Goal: Task Accomplishment & Management: Complete application form

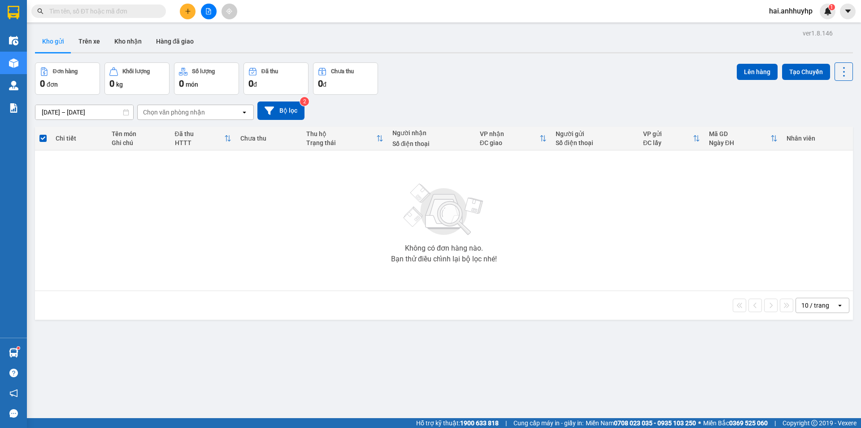
click at [94, 38] on button "Trên xe" at bounding box center [89, 42] width 36 height 22
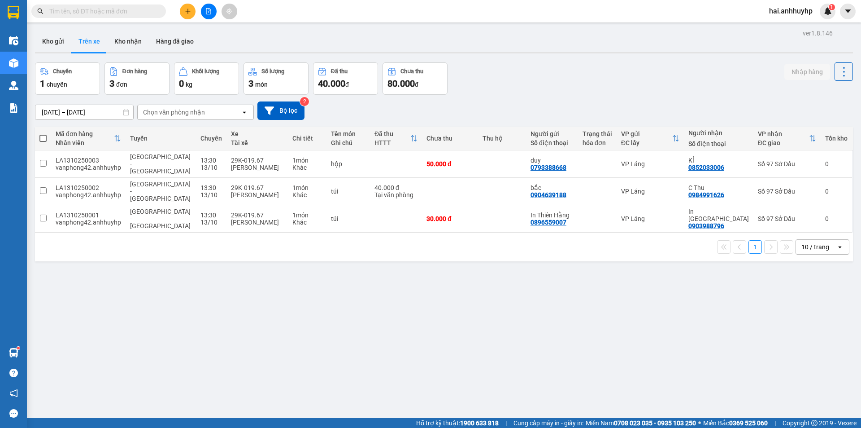
click at [47, 137] on th at bounding box center [43, 139] width 16 height 24
click at [45, 137] on span at bounding box center [42, 138] width 7 height 7
click at [43, 134] on input "checkbox" at bounding box center [43, 134] width 0 height 0
checkbox input "true"
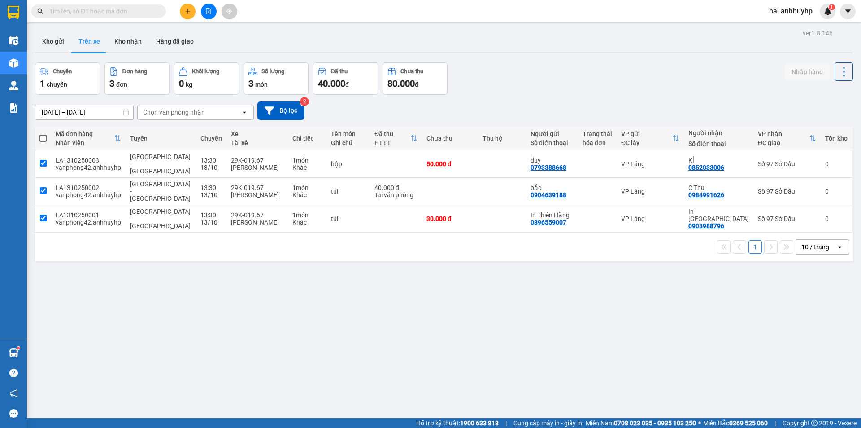
checkbox input "true"
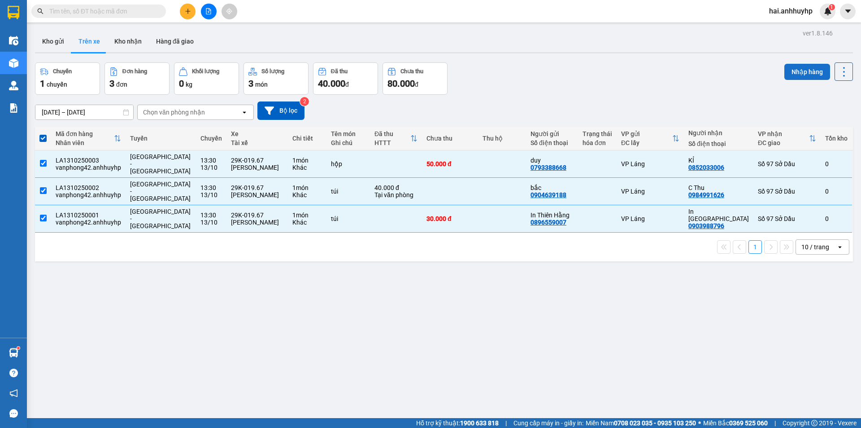
click at [792, 74] on button "Nhập hàng" at bounding box center [808, 72] width 46 height 16
checkbox input "false"
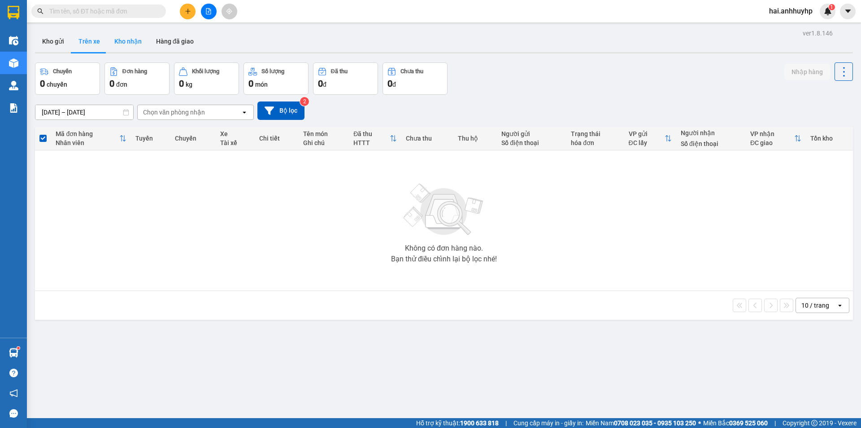
click at [130, 47] on button "Kho nhận" at bounding box center [128, 42] width 42 height 22
type input "[DATE] – [DATE]"
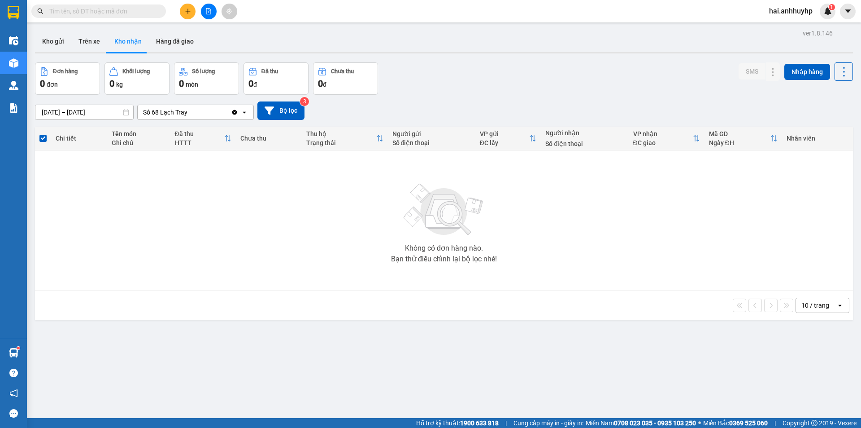
click at [205, 118] on div "Số 68 Lạch Tray" at bounding box center [184, 112] width 93 height 14
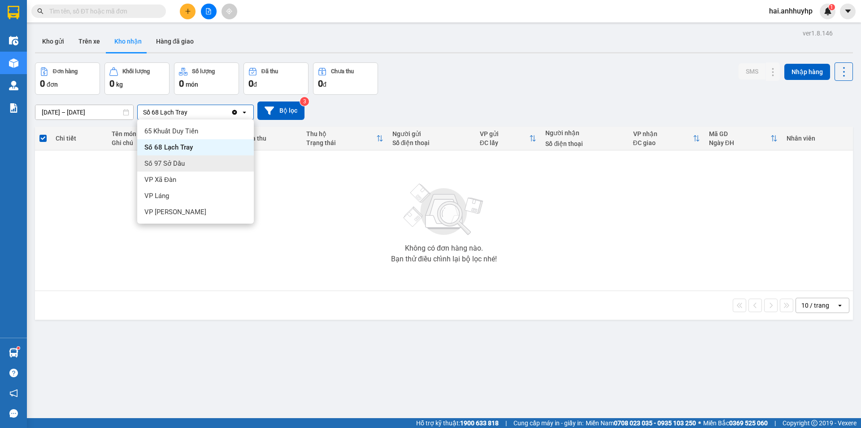
click at [167, 162] on span "Số 97 Sở Dầu" at bounding box center [164, 163] width 40 height 9
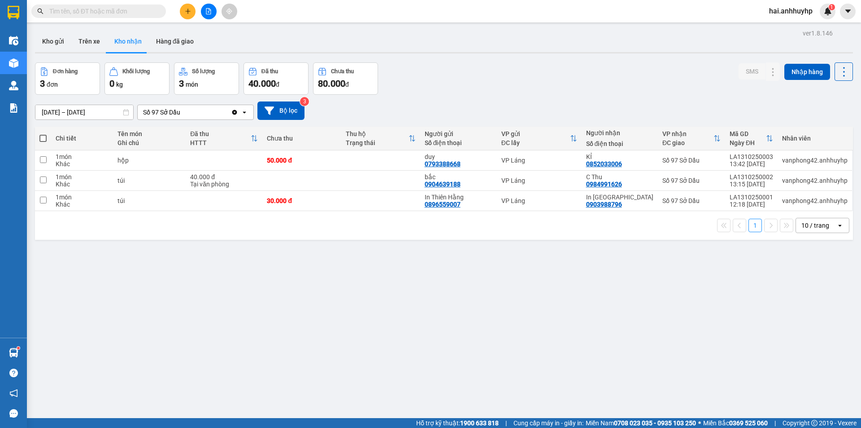
click at [42, 139] on span at bounding box center [42, 138] width 7 height 7
click at [43, 134] on input "checkbox" at bounding box center [43, 134] width 0 height 0
checkbox input "true"
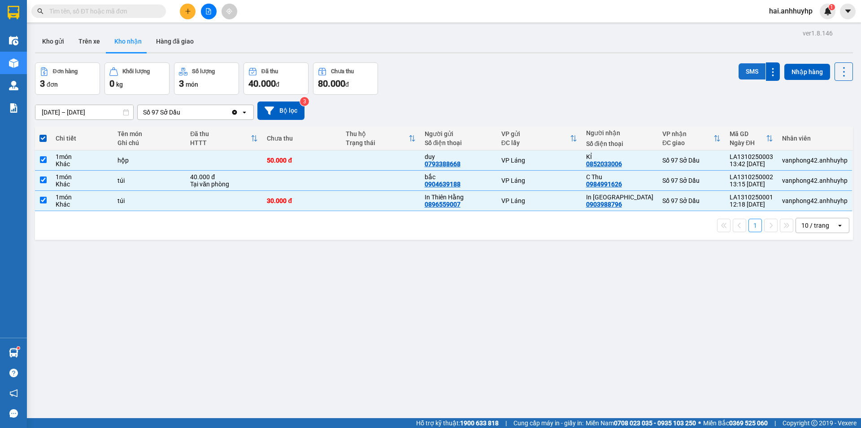
click at [744, 71] on button "SMS" at bounding box center [752, 71] width 27 height 16
click at [46, 46] on button "Kho gửi" at bounding box center [53, 42] width 36 height 22
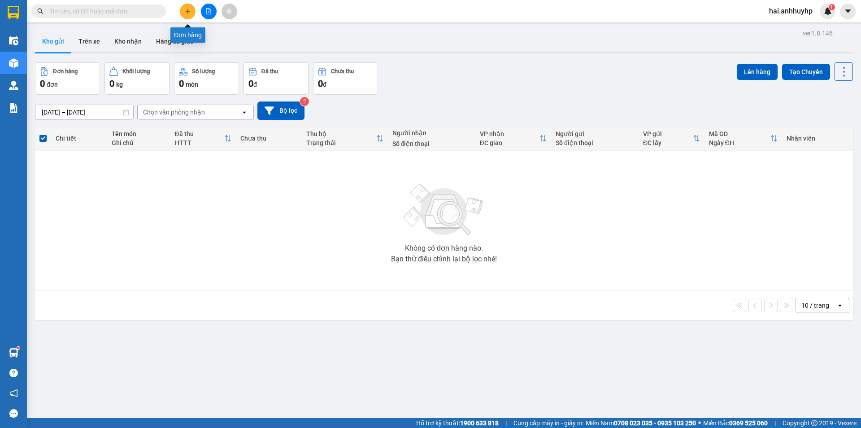
click at [185, 12] on icon "plus" at bounding box center [188, 11] width 6 height 6
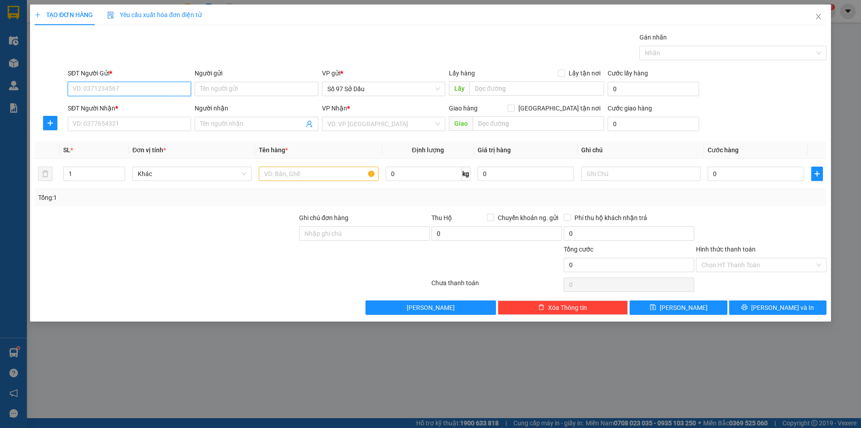
click at [74, 87] on input "SĐT Người Gửi *" at bounding box center [129, 89] width 123 height 14
type input "0936791456"
click at [112, 106] on div "0936791456 - lâm" at bounding box center [129, 107] width 113 height 10
type input "lâm"
type input "0936791456"
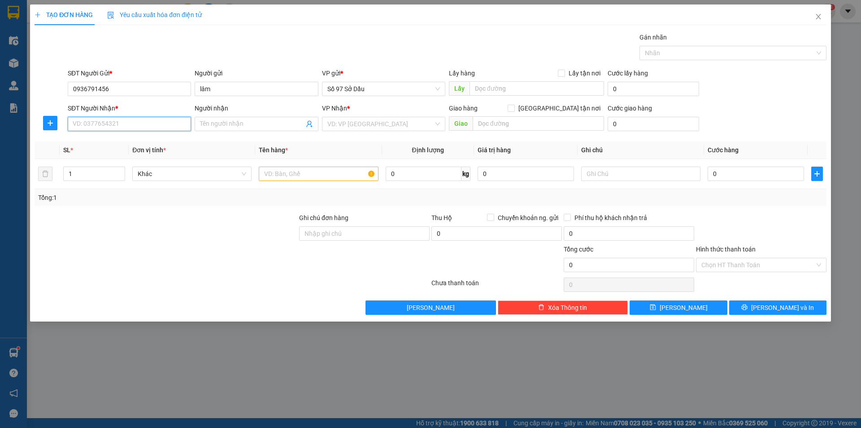
click at [107, 123] on input "SĐT Người Nhận *" at bounding box center [129, 124] width 123 height 14
click at [110, 139] on div "0523011906 - Huy" at bounding box center [129, 142] width 113 height 10
type input "0523011906"
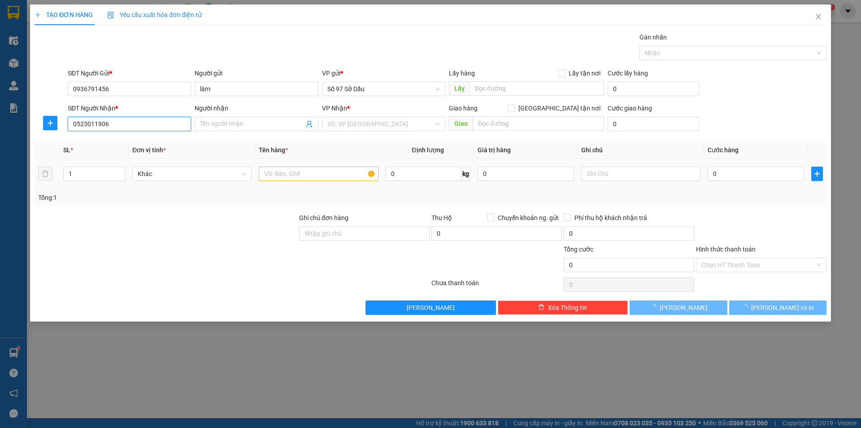
type input "Huy"
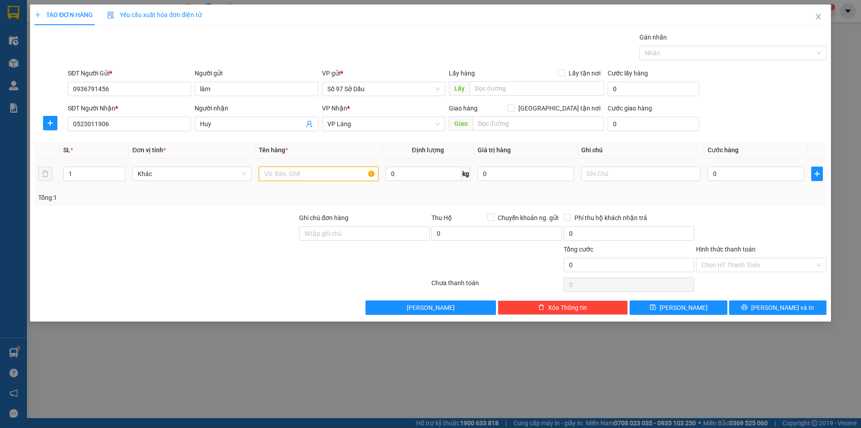
click at [319, 175] on input "text" at bounding box center [318, 173] width 119 height 14
type input "bọc"
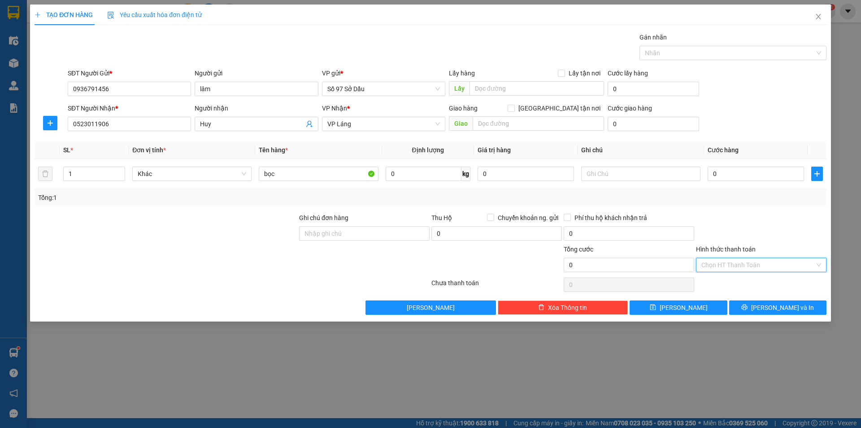
click at [759, 259] on input "Hình thức thanh toán" at bounding box center [758, 264] width 113 height 13
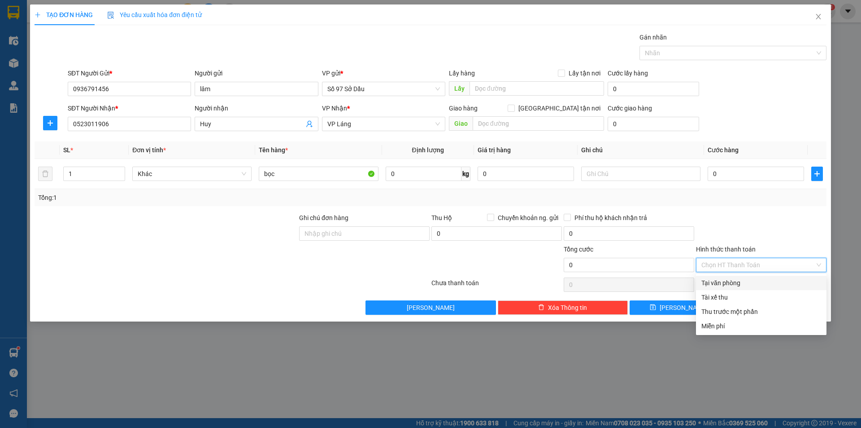
click at [751, 279] on div "Tại văn phòng" at bounding box center [762, 283] width 120 height 10
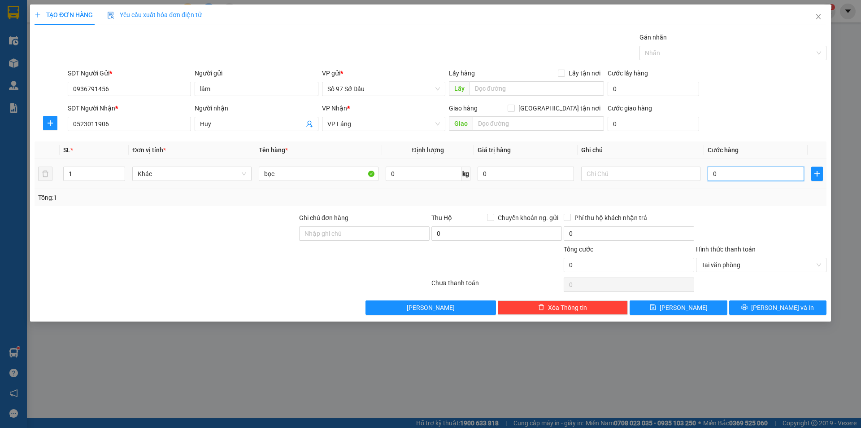
click at [736, 175] on input "0" at bounding box center [756, 173] width 96 height 14
click at [735, 175] on input "0" at bounding box center [756, 173] width 96 height 14
type input "4"
type input "40"
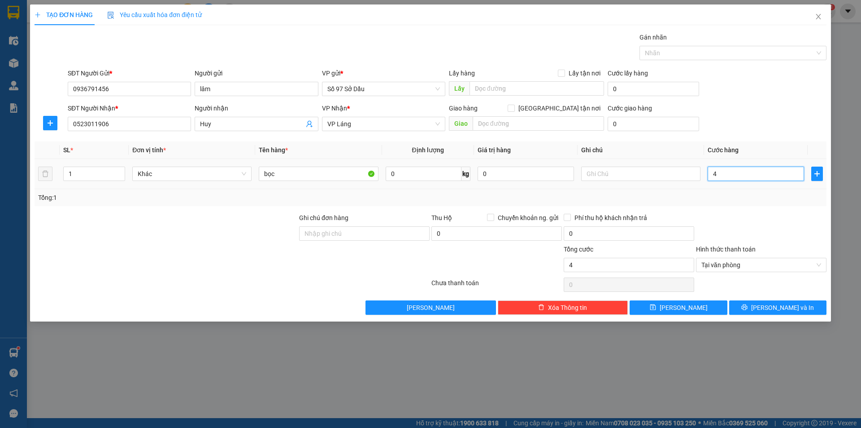
type input "40"
type input "400"
type input "4.000"
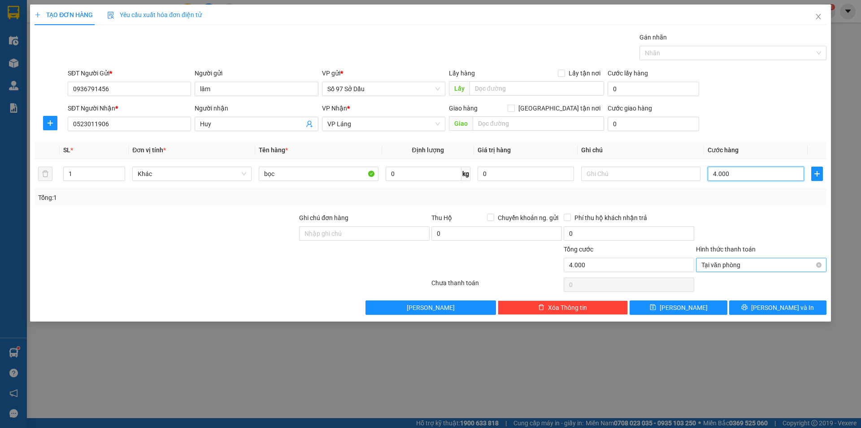
type input "40.000"
click at [768, 308] on button "[PERSON_NAME] và In" at bounding box center [777, 307] width 97 height 14
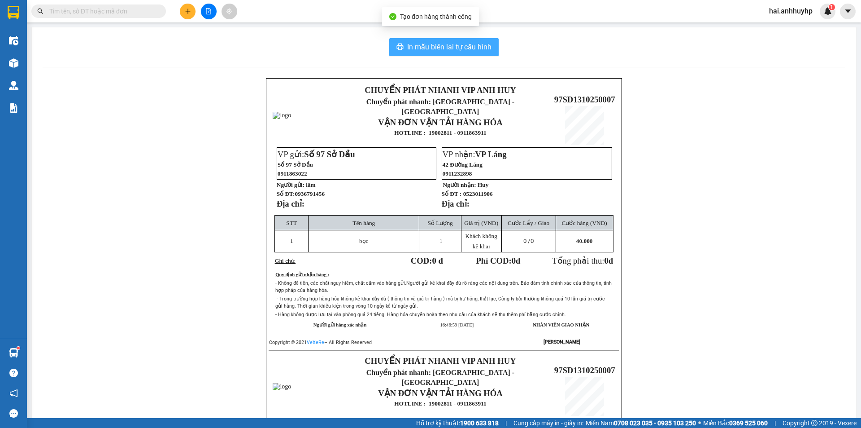
click at [441, 41] on button "In mẫu biên lai tự cấu hình" at bounding box center [443, 47] width 109 height 18
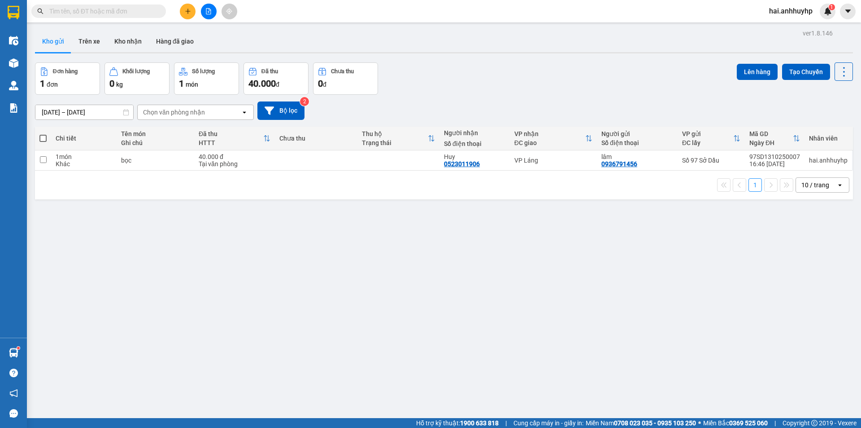
click at [192, 11] on button at bounding box center [188, 12] width 16 height 16
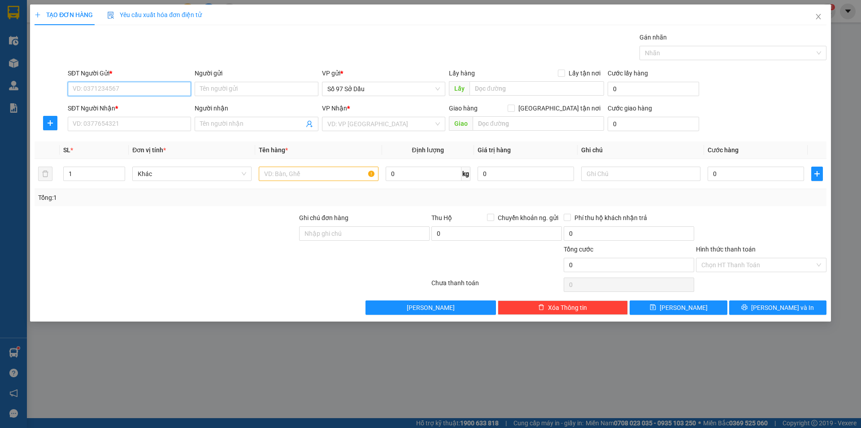
click at [160, 92] on input "SĐT Người Gửi *" at bounding box center [129, 89] width 123 height 14
type input "0906098622"
click at [230, 91] on input "Người gửi" at bounding box center [256, 89] width 123 height 14
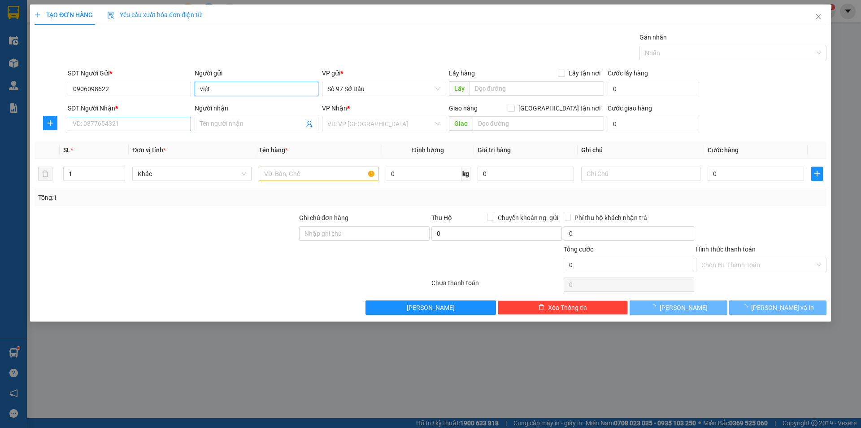
type input "việt"
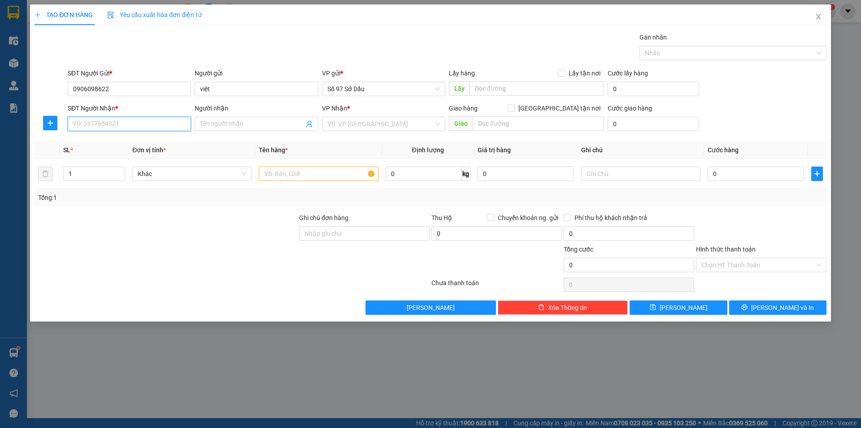
click at [130, 121] on input "SĐT Người Nhận *" at bounding box center [129, 124] width 123 height 14
type input "0915263636"
click at [223, 124] on input "Người nhận" at bounding box center [252, 124] width 104 height 10
type input "trường"
click at [406, 127] on input "search" at bounding box center [380, 123] width 106 height 13
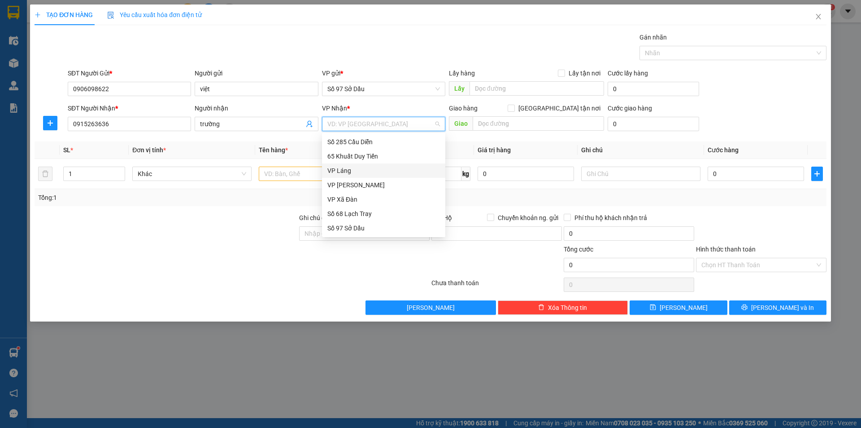
click at [336, 174] on div "VP Láng" at bounding box center [383, 171] width 113 height 10
click at [332, 170] on div "VP Láng" at bounding box center [383, 171] width 113 height 10
click at [514, 108] on input "[GEOGRAPHIC_DATA] tận nơi" at bounding box center [511, 108] width 6 height 6
checkbox input "true"
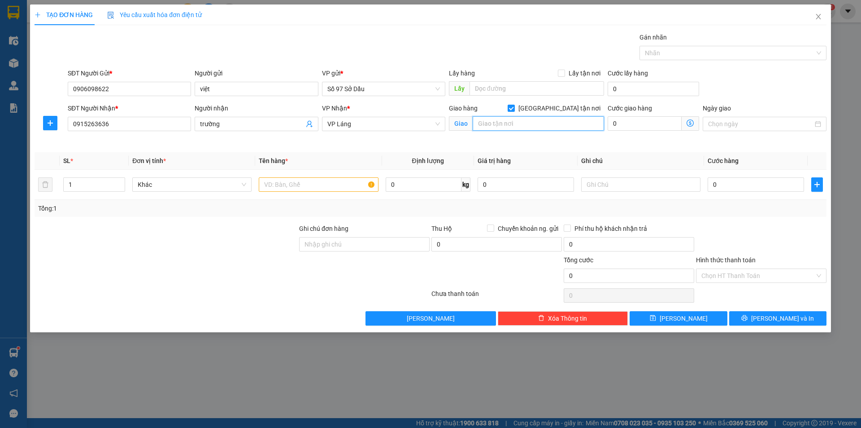
click at [547, 121] on input "text" at bounding box center [538, 123] width 131 height 14
paste input "178 [PERSON_NAME], [GEOGRAPHIC_DATA], [GEOGRAPHIC_DATA], [GEOGRAPHIC_DATA], [GE…"
type input "31 ngõ 178 [PERSON_NAME], [GEOGRAPHIC_DATA], [GEOGRAPHIC_DATA], [GEOGRAPHIC_DA…"
click at [687, 125] on icon "dollar-circle" at bounding box center [690, 122] width 7 height 7
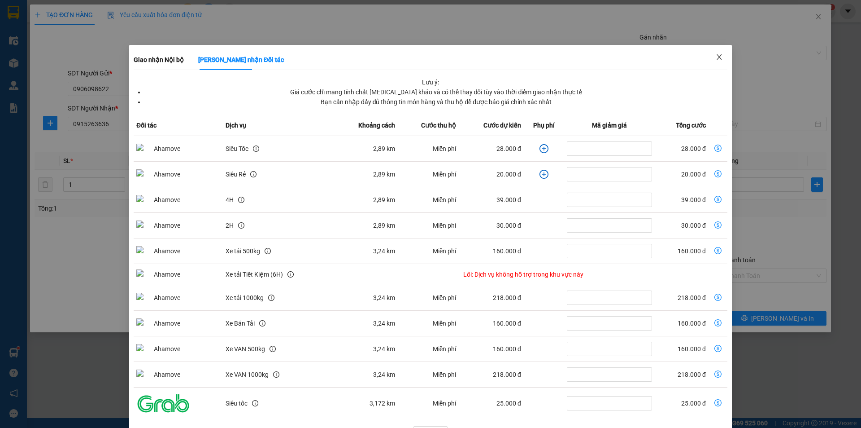
click at [720, 56] on span "Close" at bounding box center [719, 57] width 25 height 25
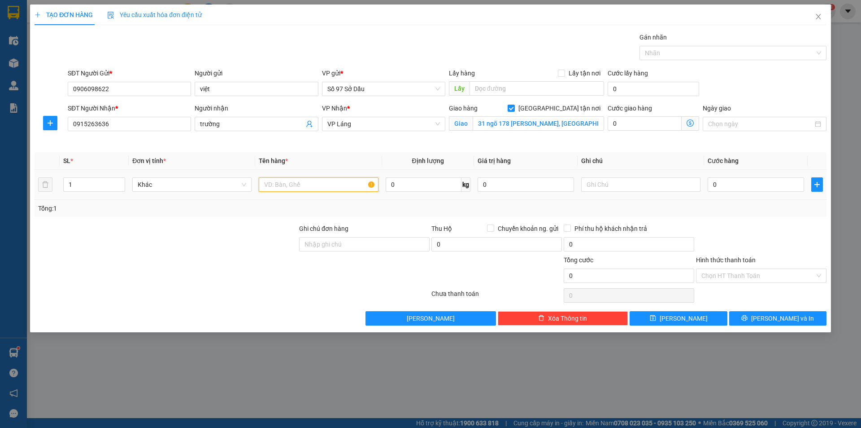
click at [324, 184] on input "text" at bounding box center [318, 184] width 119 height 14
type input "hộp"
click at [712, 185] on input "0" at bounding box center [756, 184] width 96 height 14
type input "8"
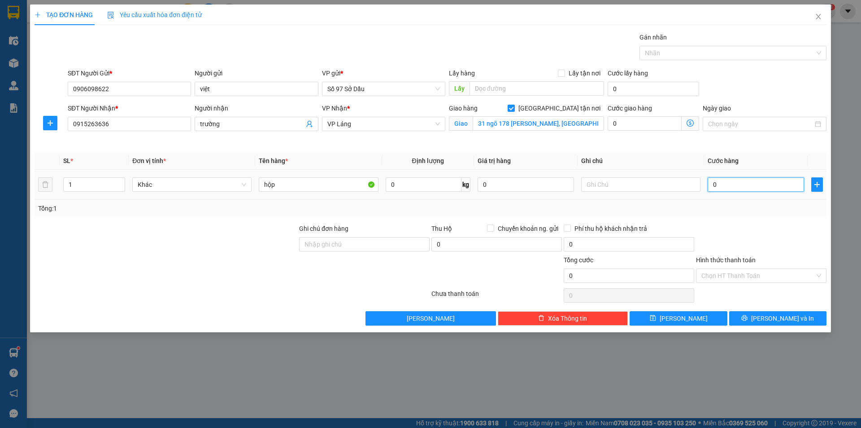
type input "8"
type input "80"
type input "800"
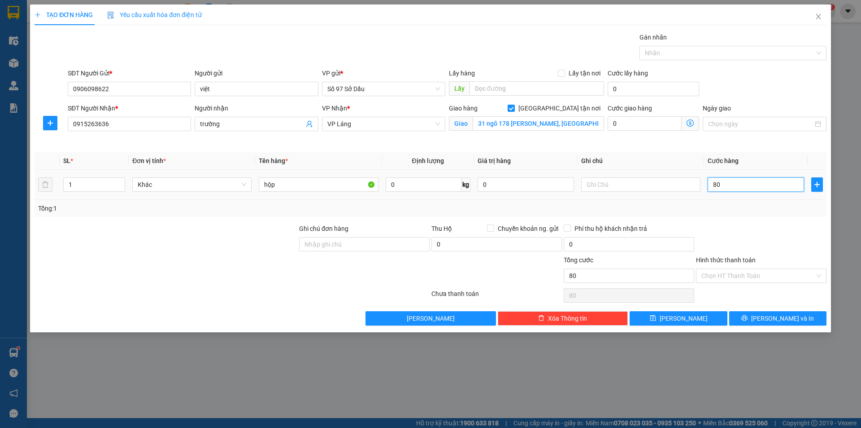
type input "800"
type input "8.000"
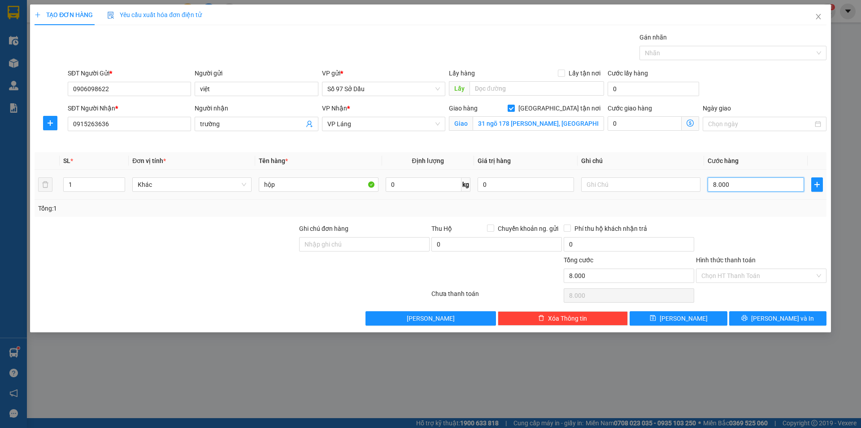
type input "80.000"
click at [774, 278] on input "Hình thức thanh toán" at bounding box center [758, 275] width 113 height 13
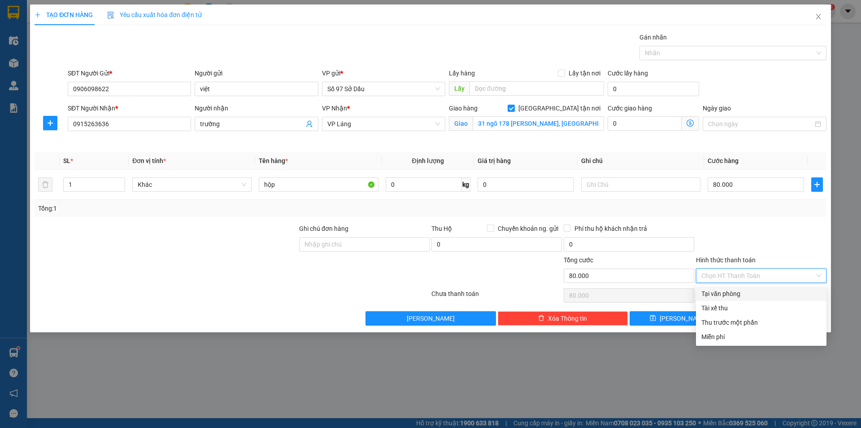
click at [758, 293] on div "Tại văn phòng" at bounding box center [762, 293] width 120 height 10
type input "0"
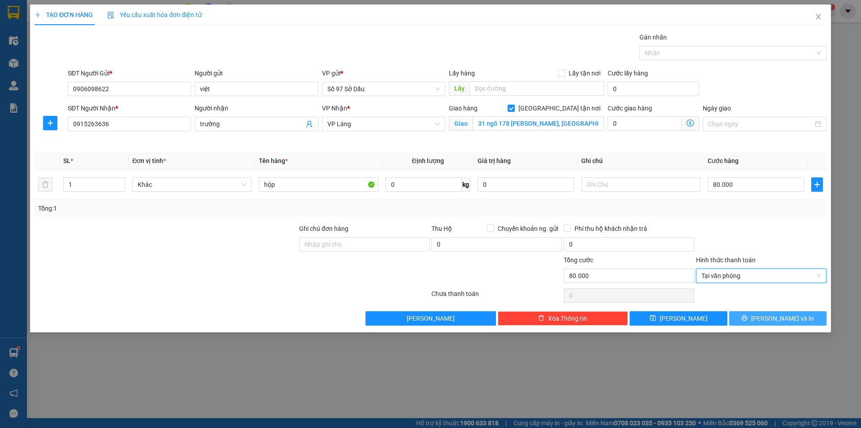
click at [768, 321] on button "[PERSON_NAME] và In" at bounding box center [777, 318] width 97 height 14
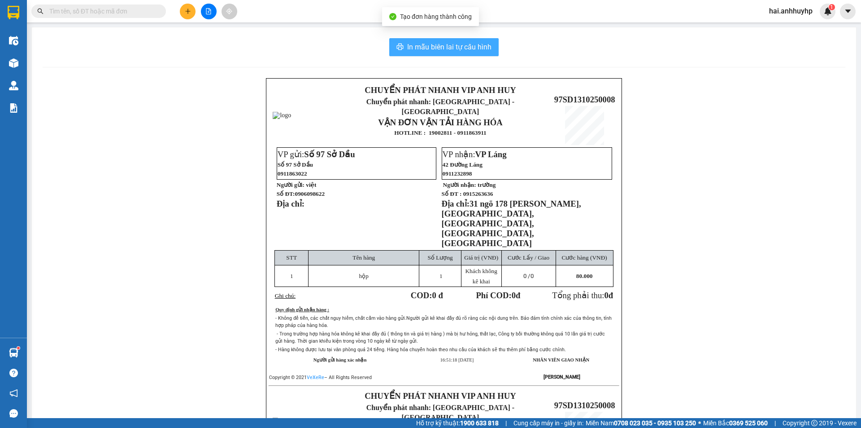
click at [401, 50] on button "In mẫu biên lai tự cấu hình" at bounding box center [443, 47] width 109 height 18
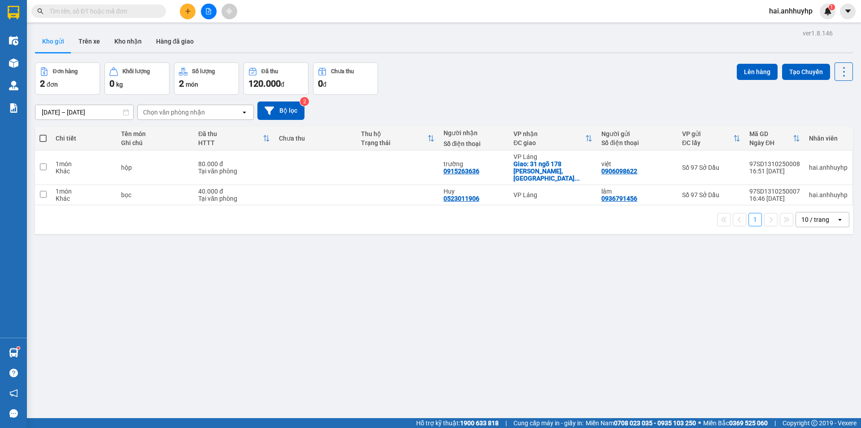
click at [191, 13] on icon "plus" at bounding box center [188, 11] width 6 height 6
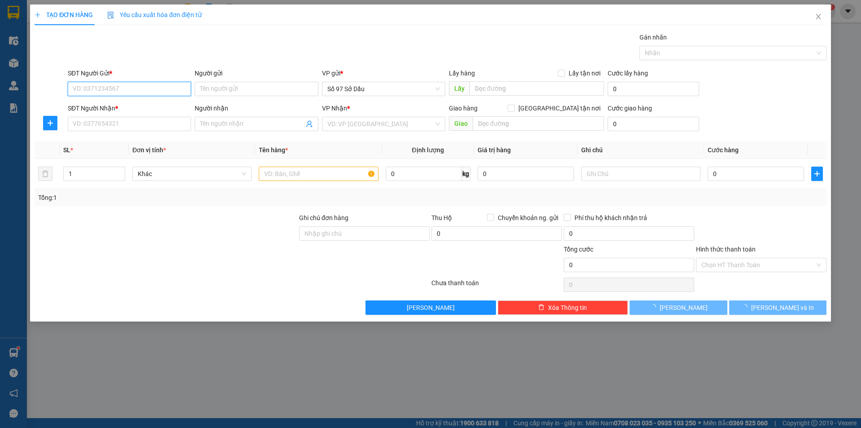
click at [124, 88] on input "SĐT Người Gửi *" at bounding box center [129, 89] width 123 height 14
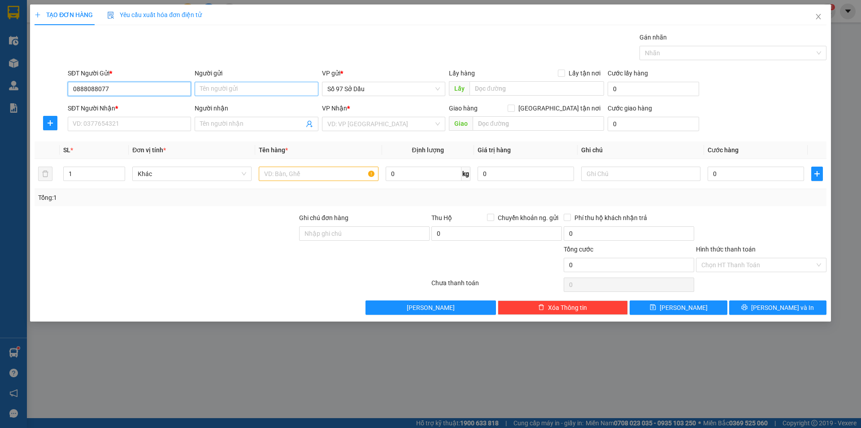
type input "0888088077"
click at [255, 94] on input "Người gửi" at bounding box center [256, 89] width 123 height 14
type input "máy bơm nc"
click at [117, 127] on input "SĐT Người Nhận *" at bounding box center [129, 124] width 123 height 14
type input "0981365808"
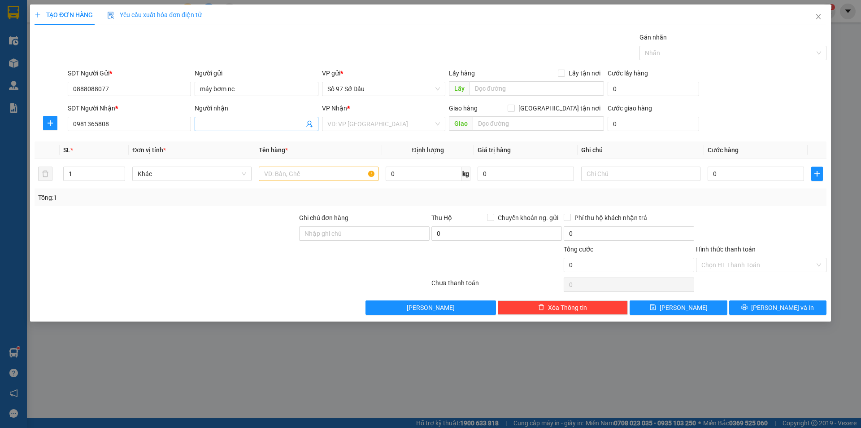
click at [211, 127] on input "Người nhận" at bounding box center [252, 124] width 104 height 10
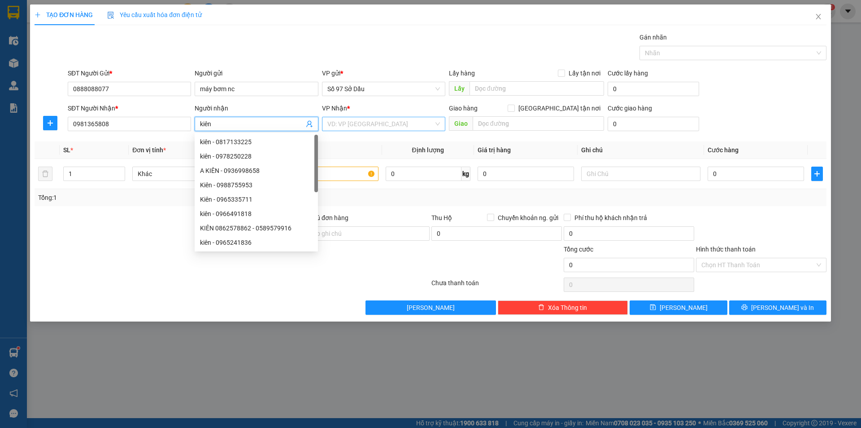
type input "kiên"
click at [384, 124] on input "search" at bounding box center [380, 123] width 106 height 13
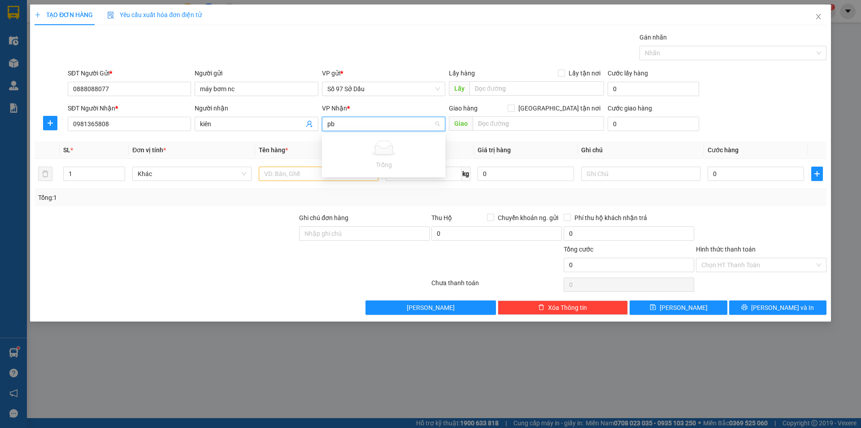
type input "p"
click at [354, 228] on div "Số 97 Sở Dầu" at bounding box center [383, 228] width 113 height 10
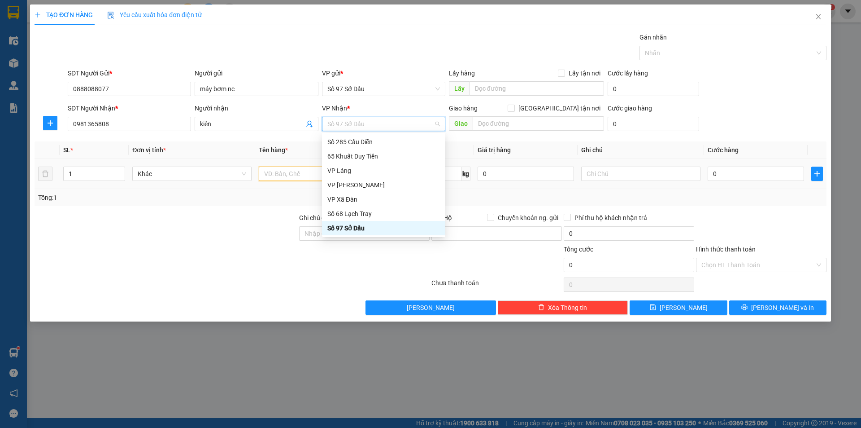
click at [274, 176] on input "text" at bounding box center [318, 173] width 119 height 14
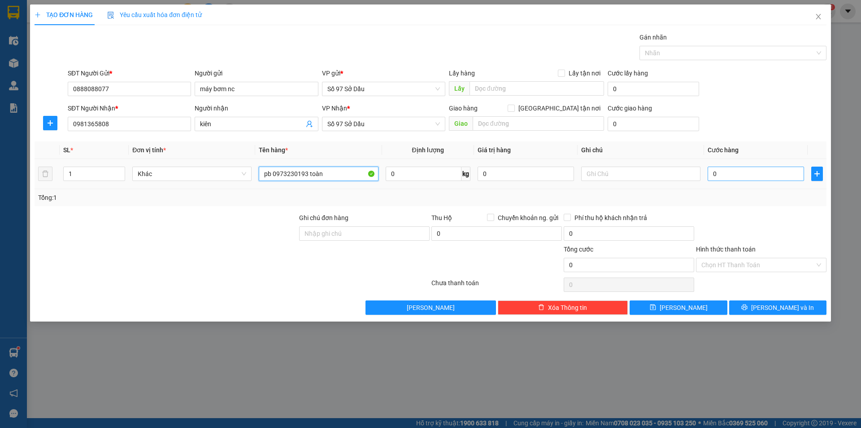
type input "pb 0973230193 toàn"
click at [739, 173] on input "0" at bounding box center [756, 173] width 96 height 14
type input "5"
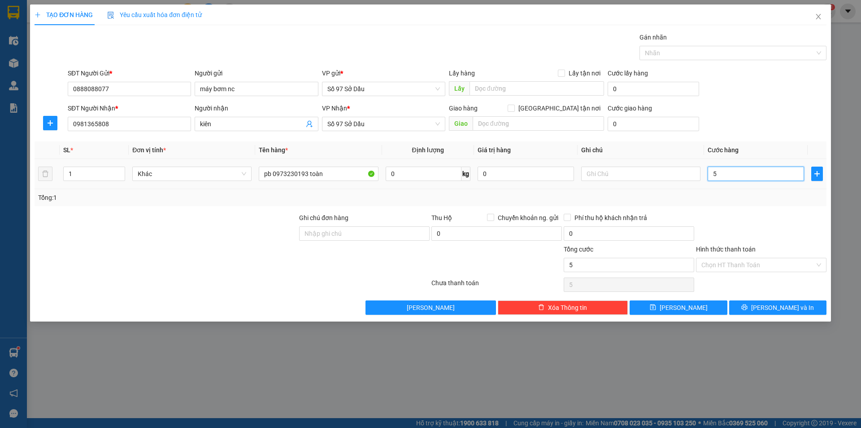
type input "50"
type input "500"
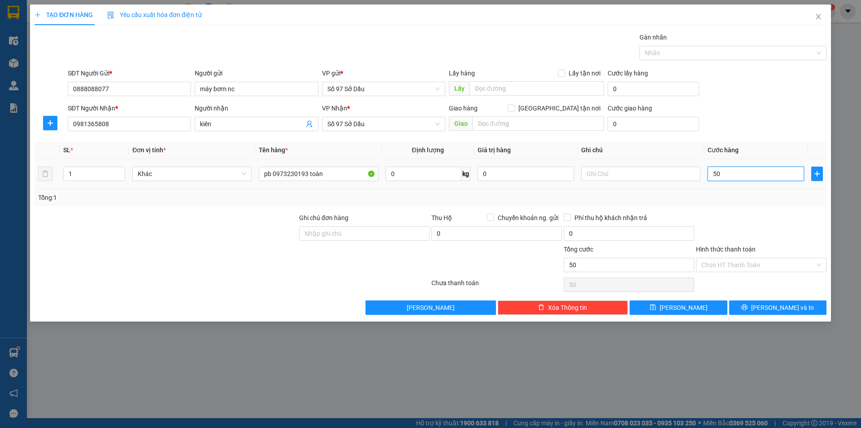
type input "500"
type input "5.000"
type input "50.000"
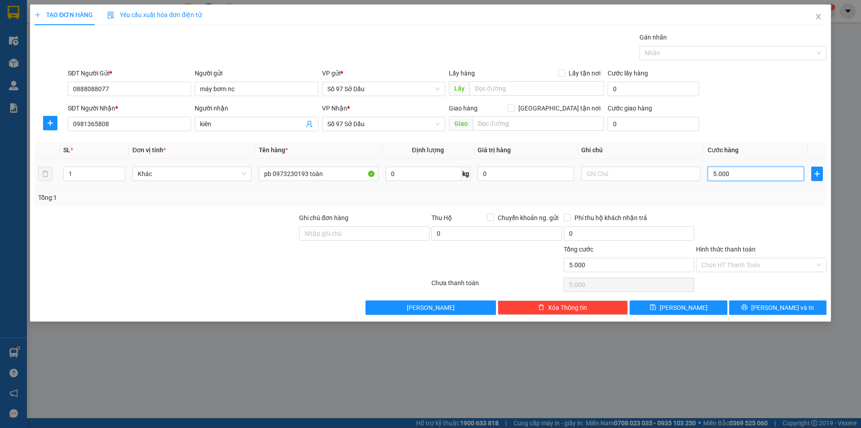
type input "50.000"
click at [752, 272] on div "Hình thức thanh toán Chọn HT Thanh Toán" at bounding box center [761, 259] width 131 height 31
click at [767, 256] on div "Hình thức thanh toán" at bounding box center [761, 250] width 131 height 13
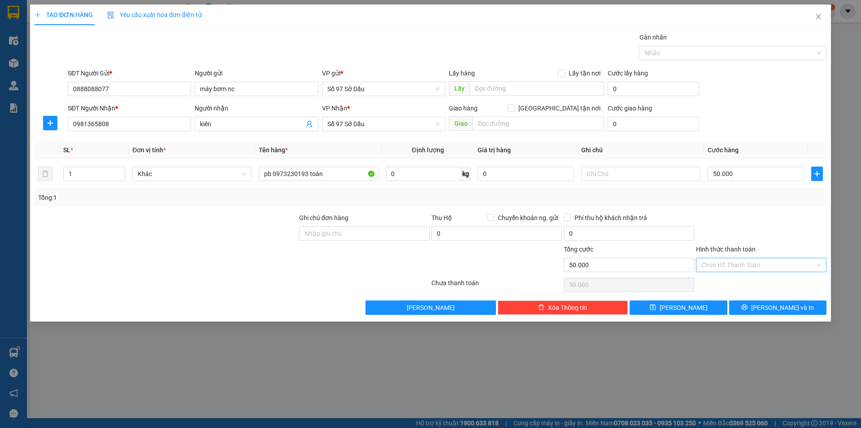
click at [762, 267] on input "Hình thức thanh toán" at bounding box center [758, 264] width 113 height 13
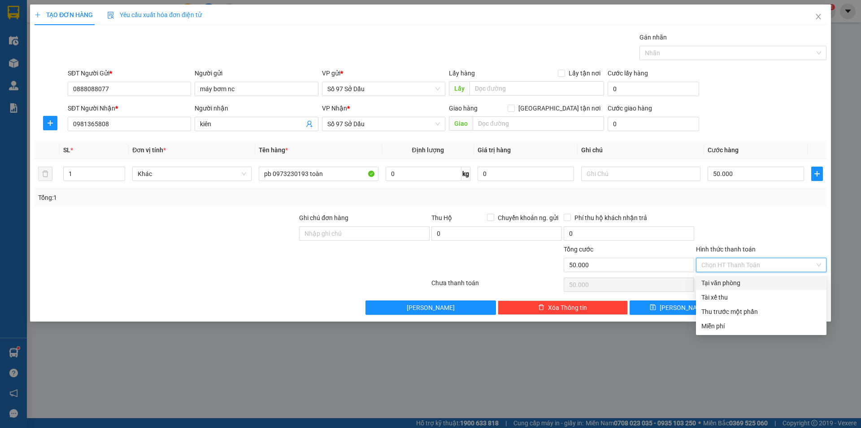
click at [744, 281] on div "Tại văn phòng" at bounding box center [762, 283] width 120 height 10
type input "0"
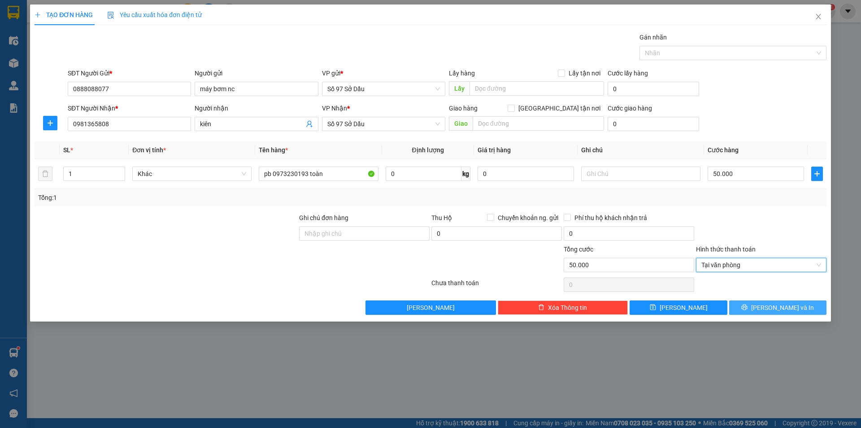
click at [748, 305] on button "[PERSON_NAME] và In" at bounding box center [777, 307] width 97 height 14
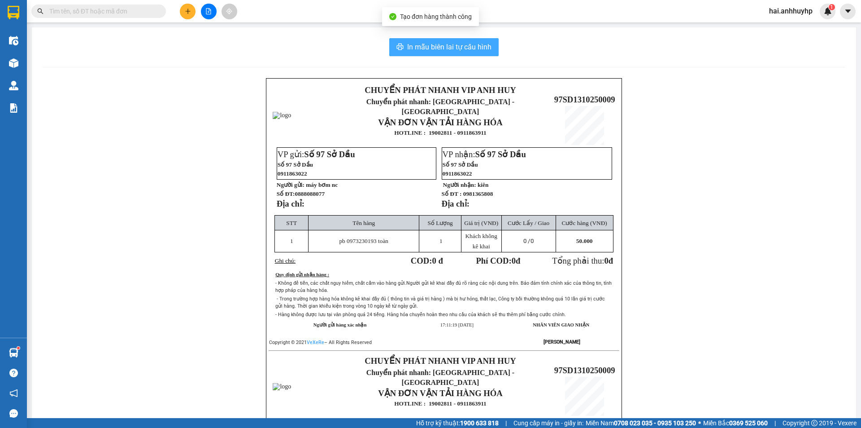
click at [446, 46] on span "In mẫu biên lai tự cấu hình" at bounding box center [449, 46] width 84 height 11
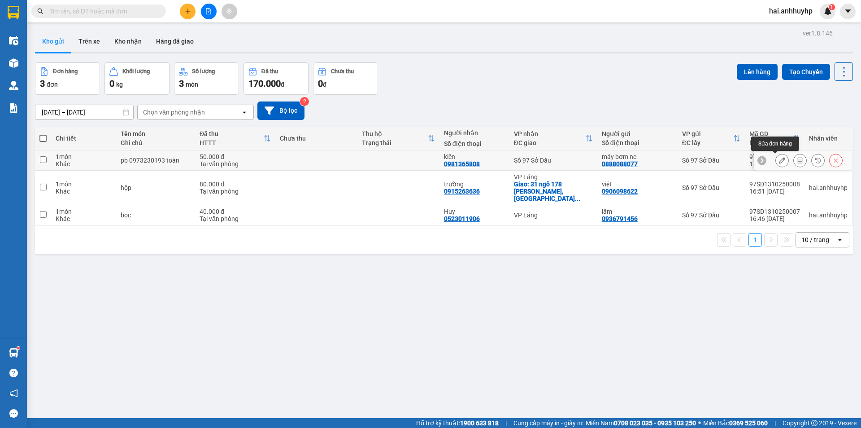
click at [779, 161] on icon at bounding box center [782, 160] width 6 height 6
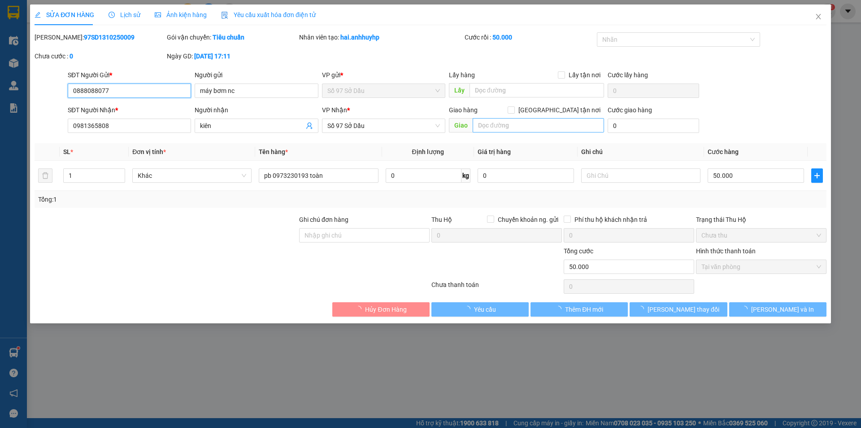
type input "0888088077"
type input "máy bơm nc"
type input "0981365808"
type input "kiên"
type input "0"
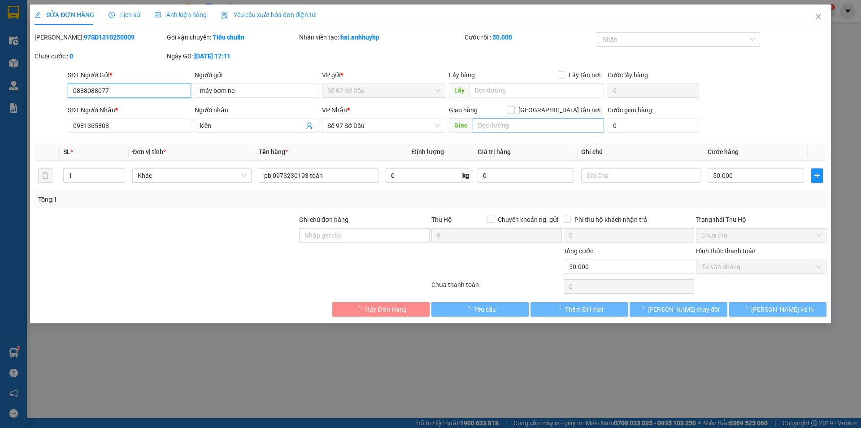
type input "50.000"
click at [491, 129] on input "text" at bounding box center [538, 125] width 131 height 14
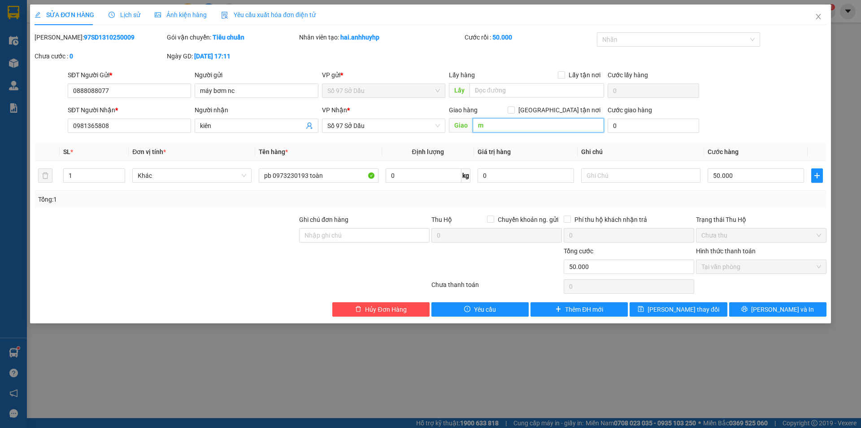
type input "mi"
click at [781, 309] on span "[PERSON_NAME] và In" at bounding box center [782, 309] width 63 height 10
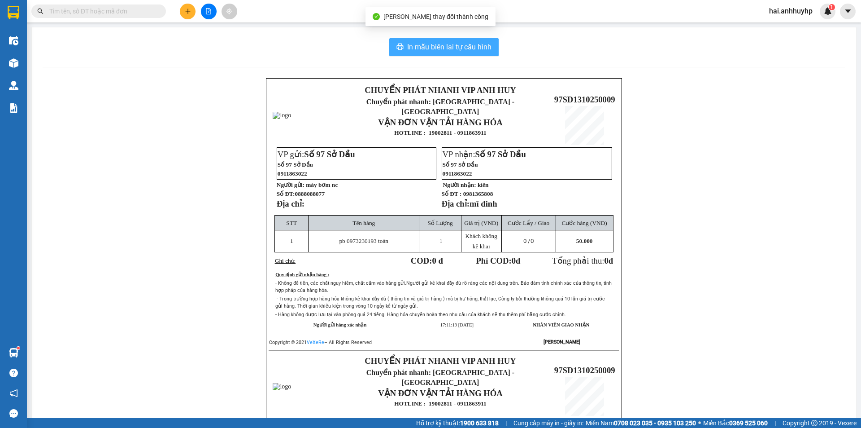
click at [442, 48] on span "In mẫu biên lai tự cấu hình" at bounding box center [449, 46] width 84 height 11
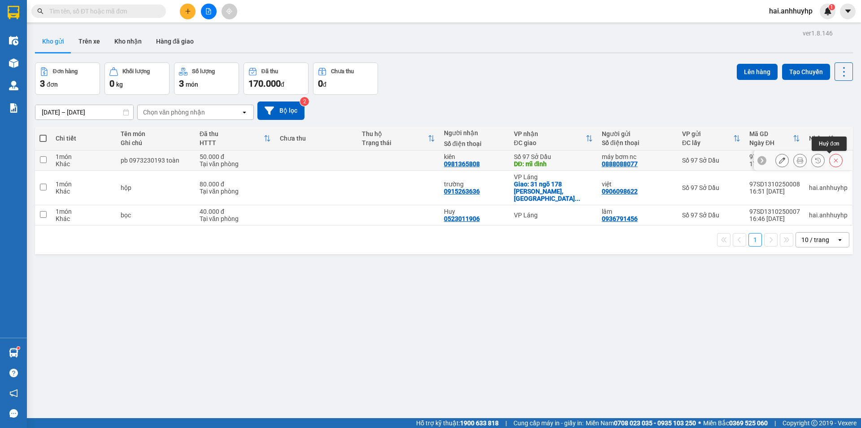
click at [836, 159] on div at bounding box center [835, 159] width 13 height 13
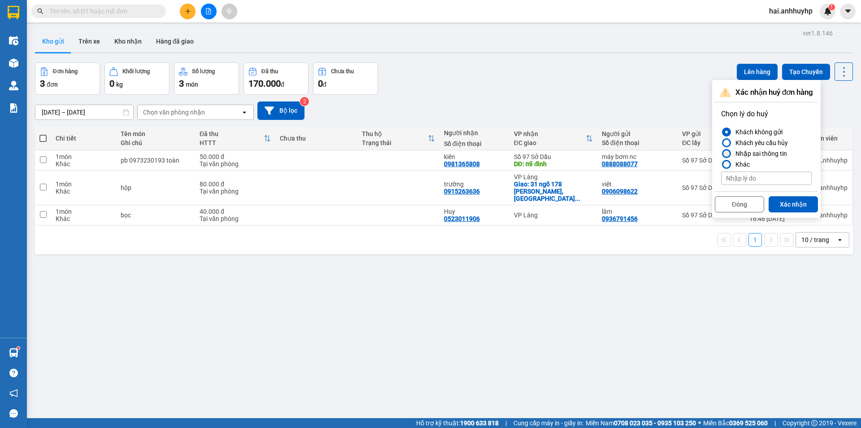
click at [764, 148] on div "Nhập sai thông tin" at bounding box center [759, 153] width 55 height 11
click at [721, 153] on input "Nhập sai thông tin" at bounding box center [721, 153] width 0 height 0
click at [764, 142] on div "Khách yêu cầu hủy" at bounding box center [760, 142] width 56 height 11
click at [721, 143] on input "Khách yêu cầu hủy" at bounding box center [721, 143] width 0 height 0
click at [788, 202] on button "Xác nhận" at bounding box center [793, 204] width 49 height 16
